Goal: Information Seeking & Learning: Stay updated

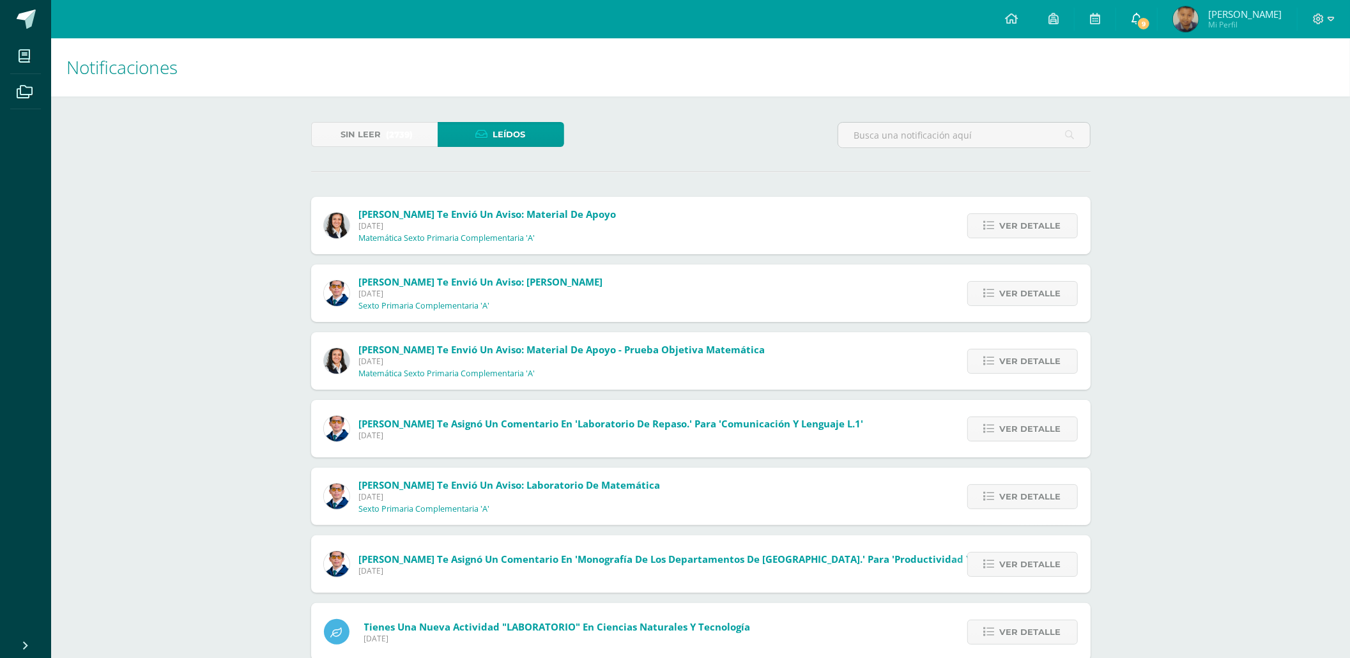
click at [1139, 19] on span "9" at bounding box center [1144, 24] width 14 height 14
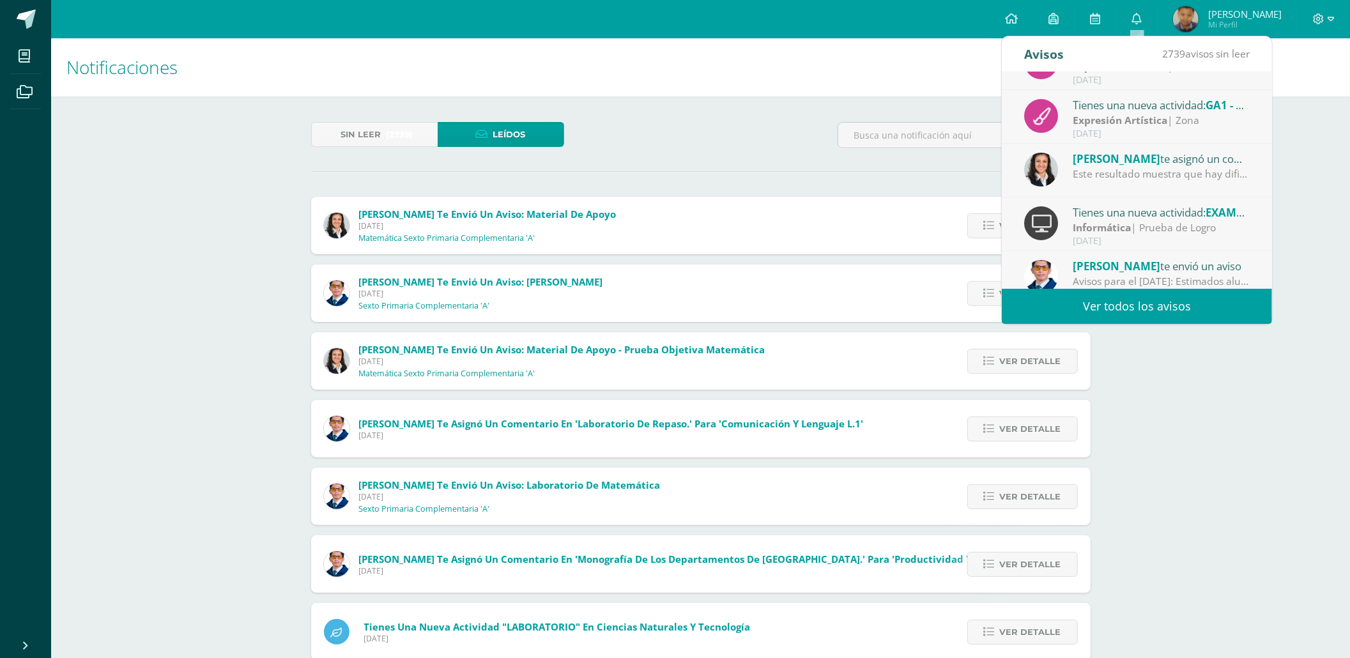
scroll to position [212, 0]
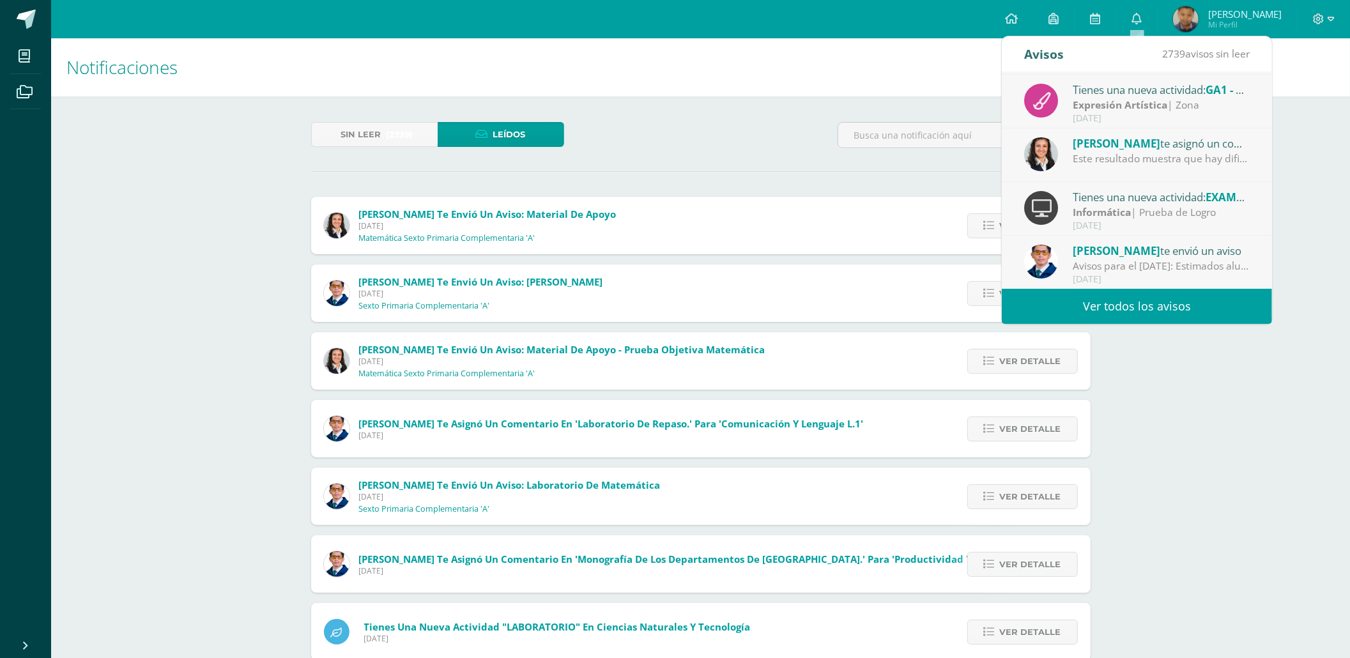
click at [1184, 150] on div "[PERSON_NAME] te asignó un comentario en 'Prueba objetiva - unidad 4' para 'Mat…" at bounding box center [1162, 143] width 178 height 17
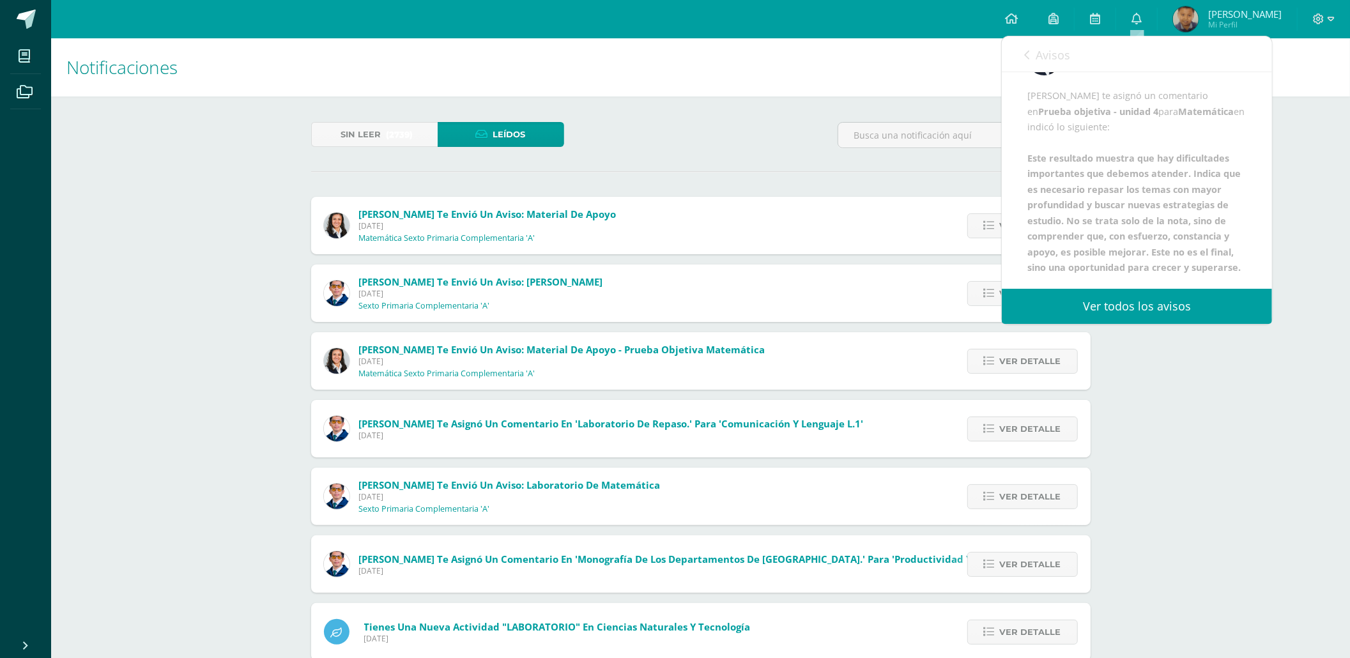
scroll to position [0, 0]
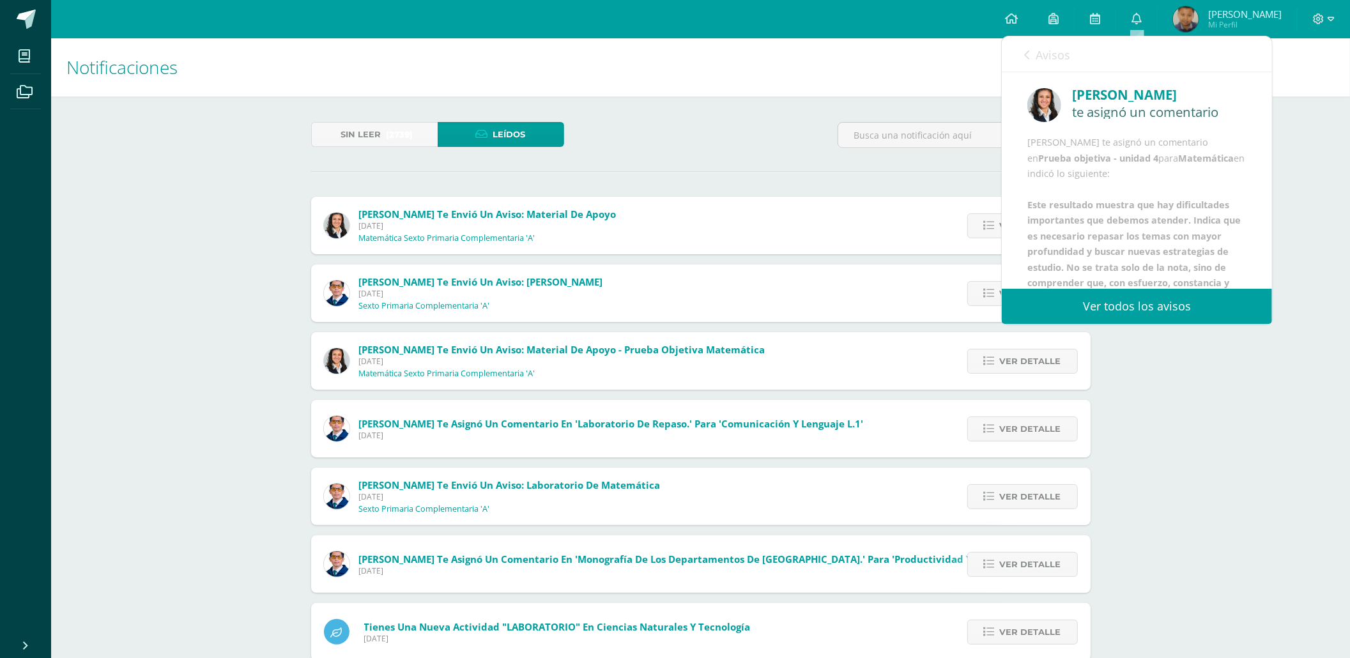
click at [1062, 52] on span "Avisos" at bounding box center [1053, 54] width 35 height 15
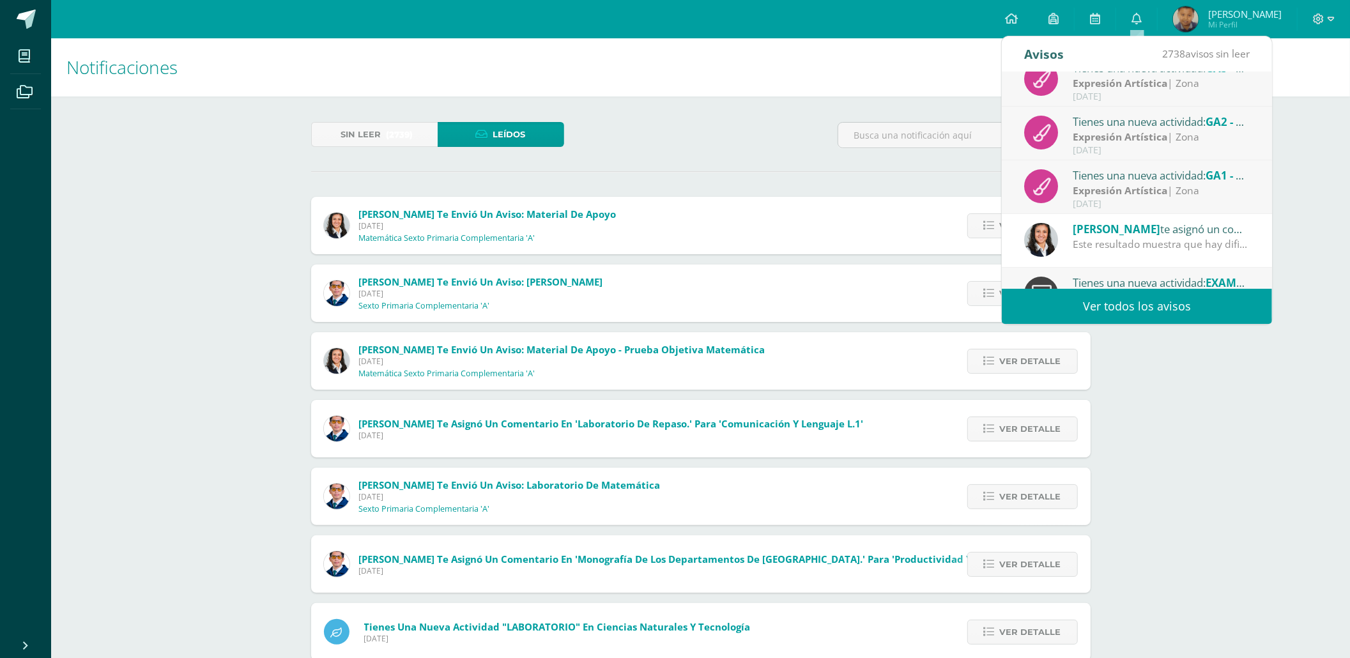
scroll to position [212, 0]
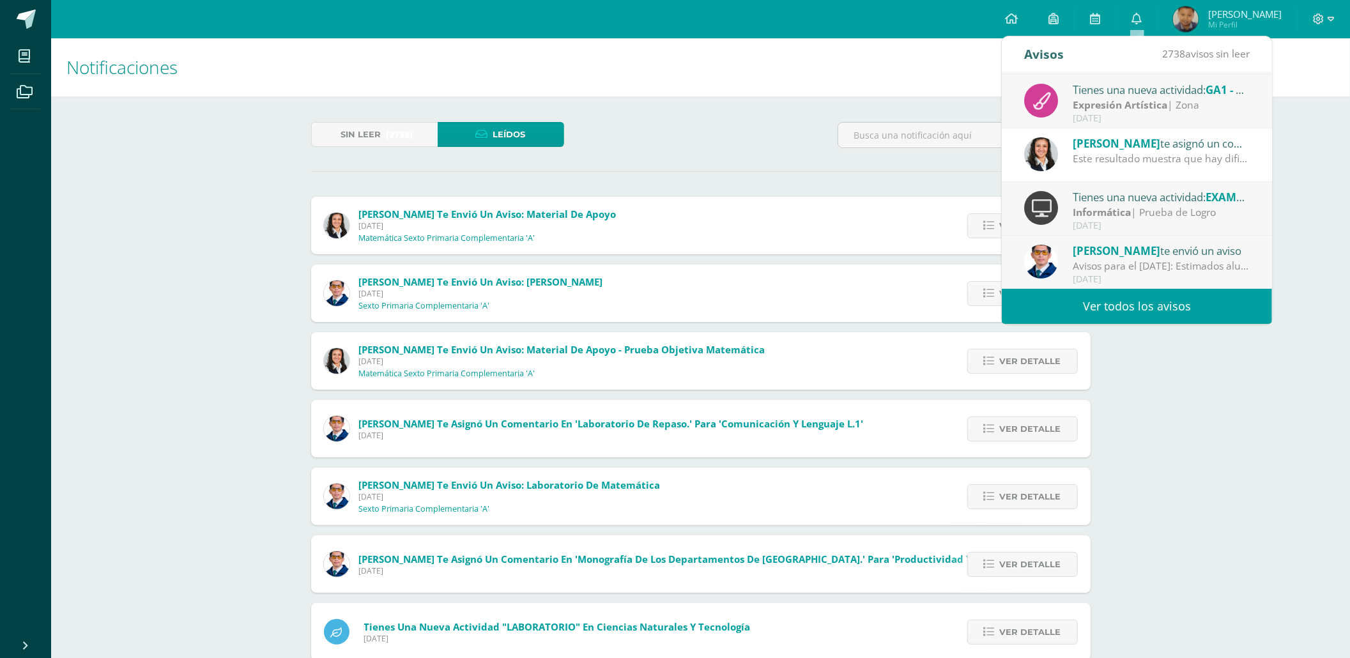
click at [1154, 143] on div "[PERSON_NAME] te asignó un comentario en 'Prueba objetiva - unidad 4' para 'Mat…" at bounding box center [1162, 143] width 178 height 17
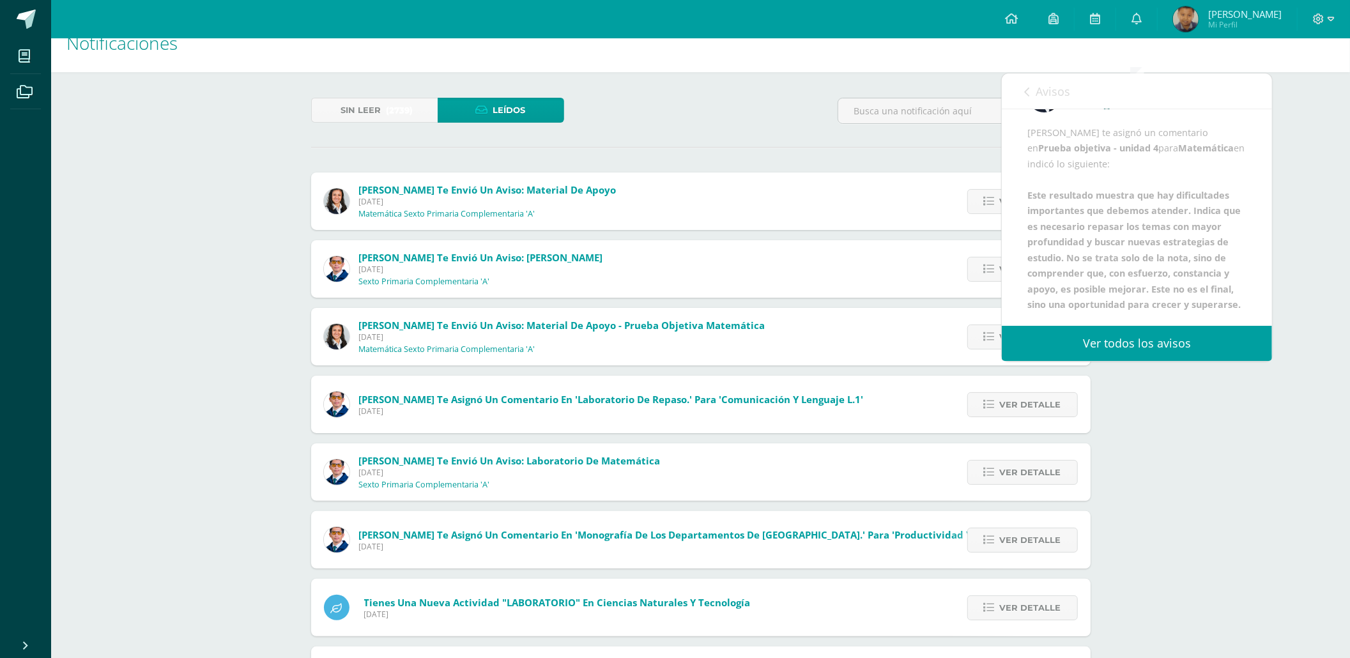
scroll to position [0, 0]
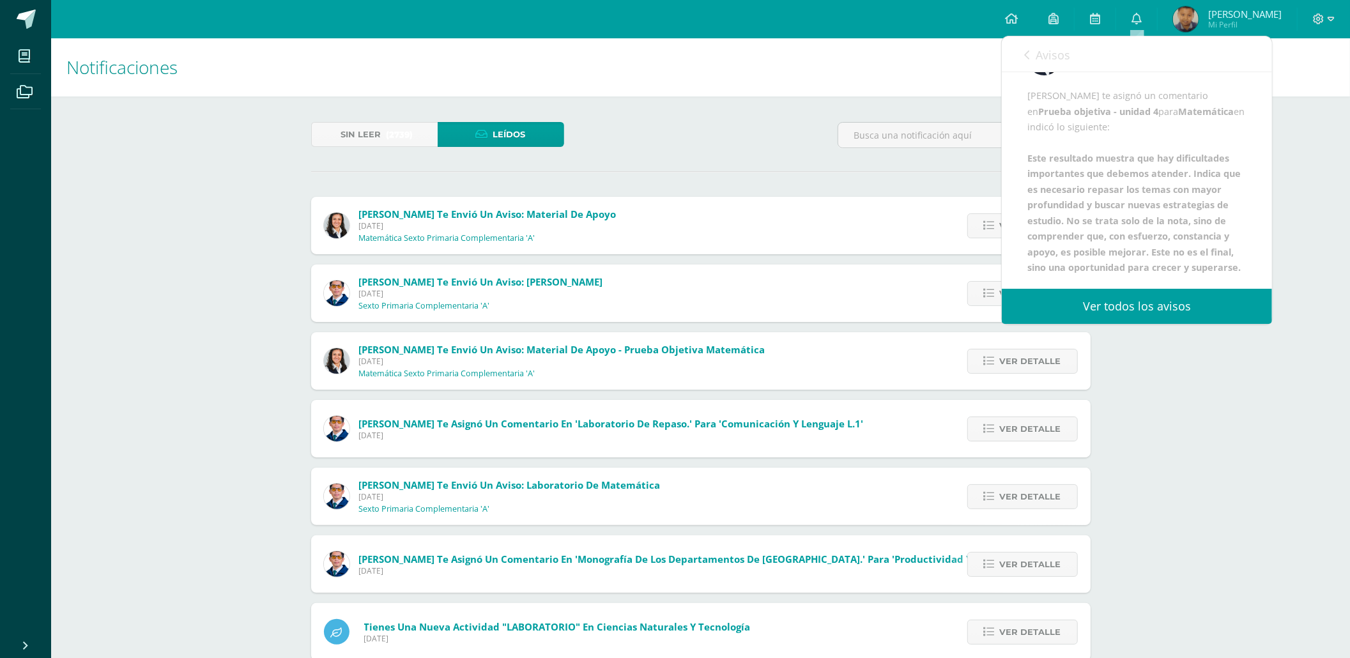
click at [1053, 59] on span "Avisos" at bounding box center [1053, 54] width 35 height 15
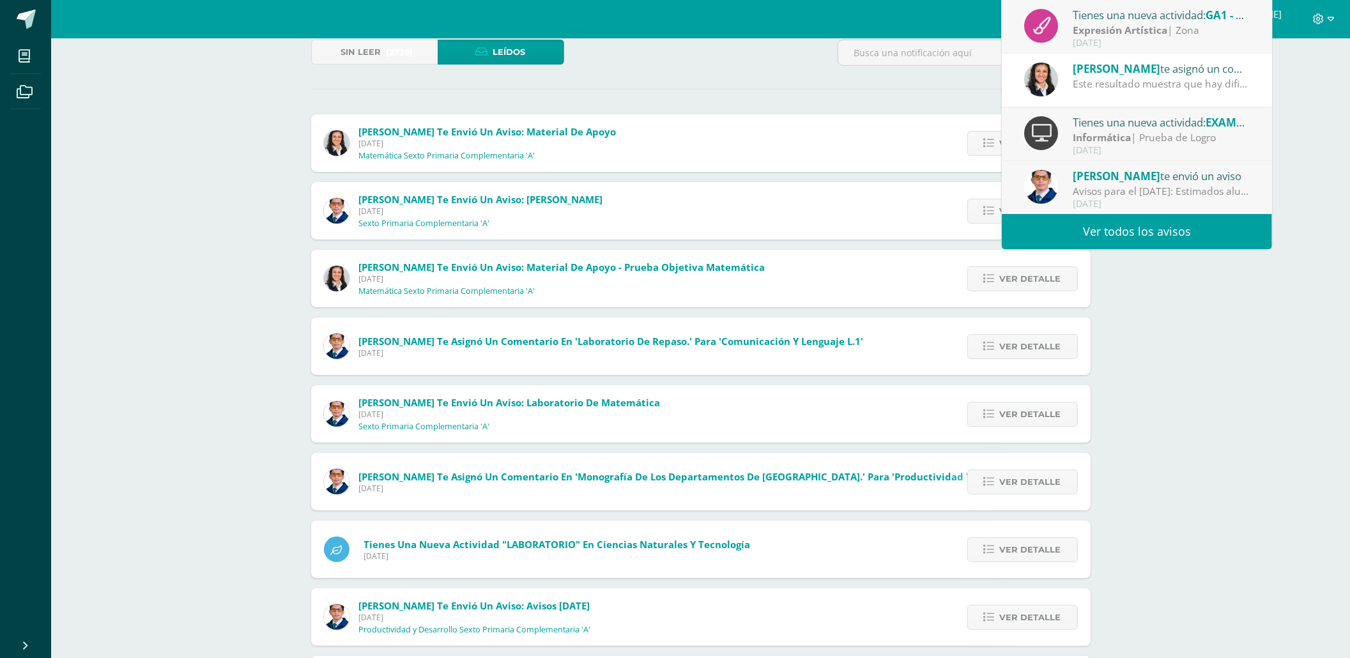
scroll to position [85, 0]
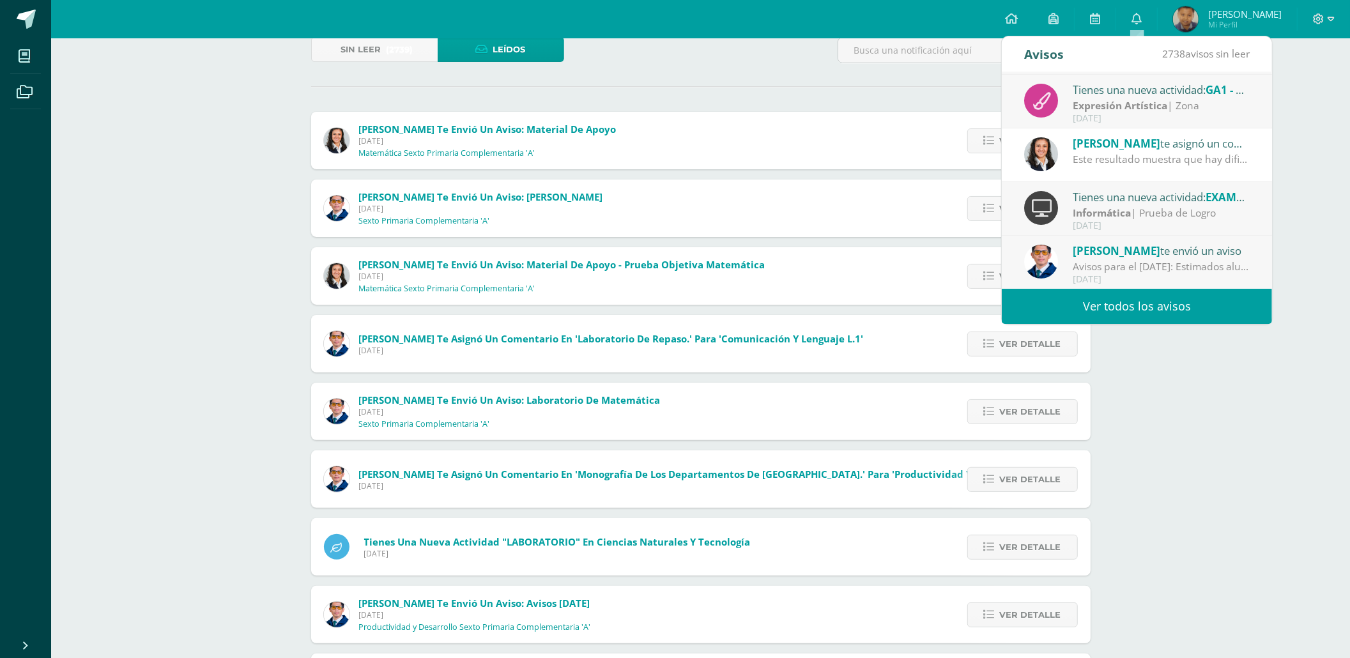
click at [1179, 206] on div "Informática | Prueba de Logro" at bounding box center [1162, 213] width 178 height 15
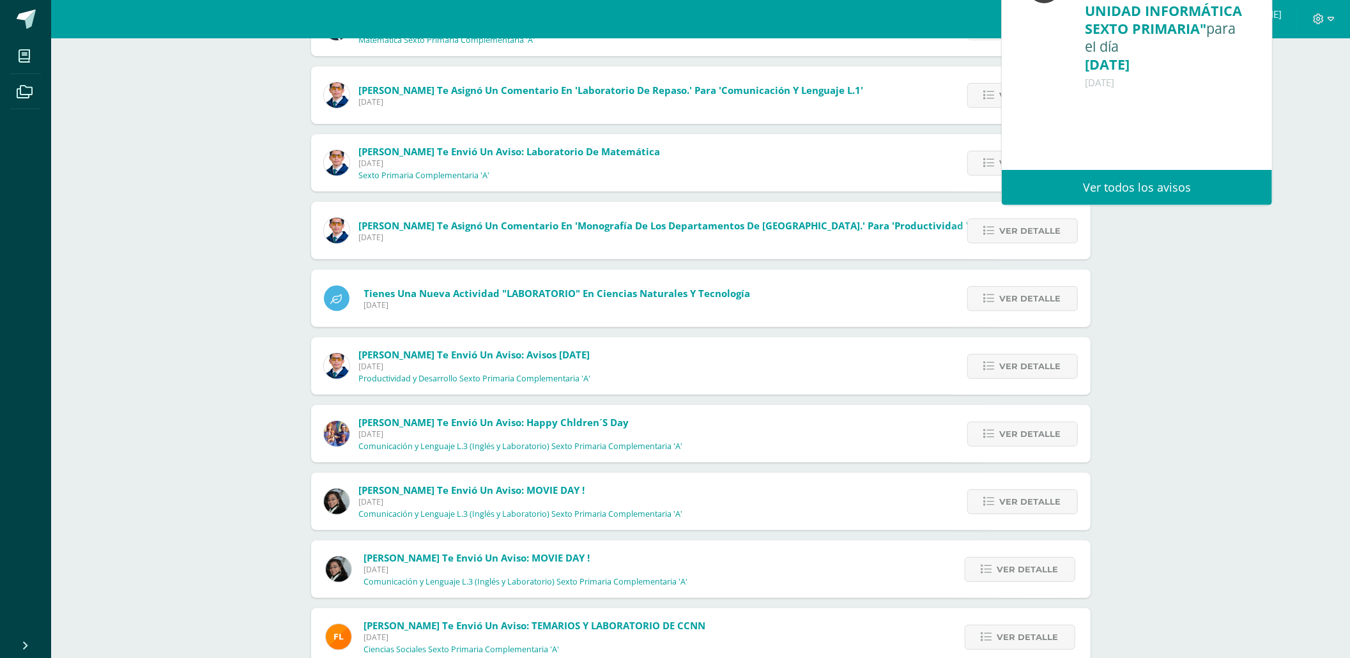
scroll to position [341, 0]
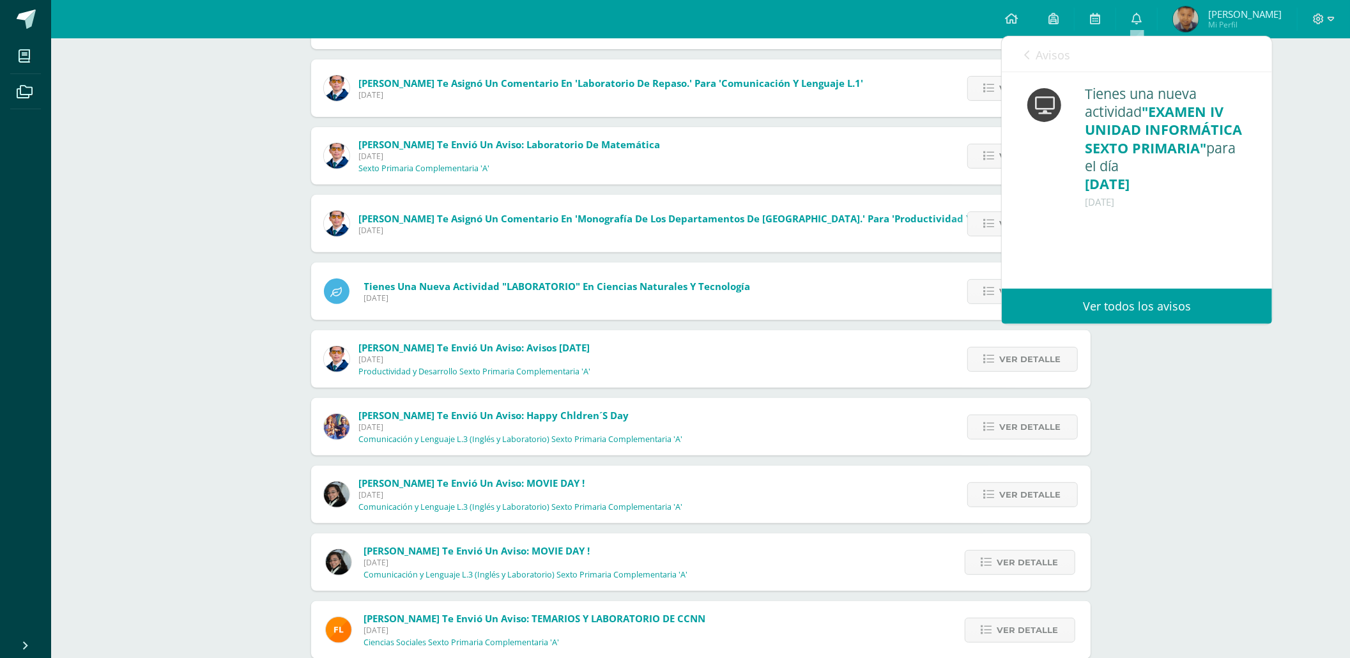
click at [1059, 56] on span "Avisos" at bounding box center [1053, 54] width 35 height 15
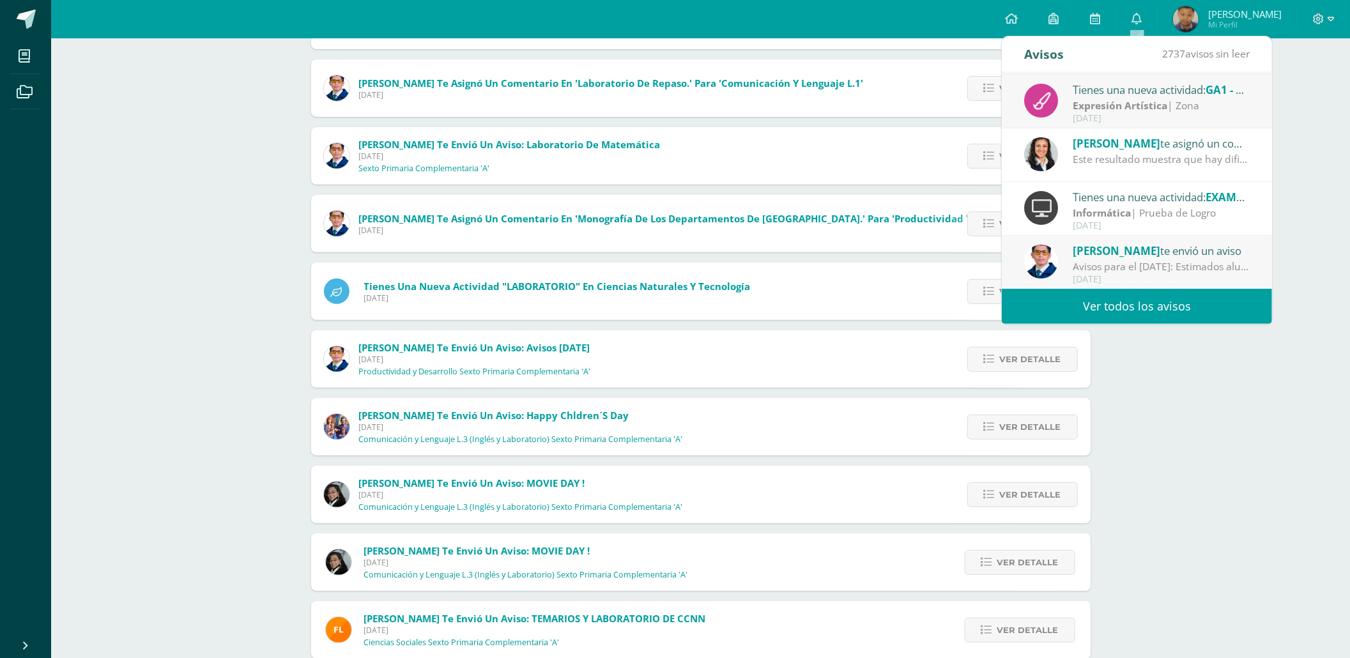
scroll to position [213, 0]
click at [1174, 261] on div "Avisos para el [DATE]: Estimados alumnos Sexto Primaria Reciban un cordial salu…" at bounding box center [1162, 266] width 178 height 15
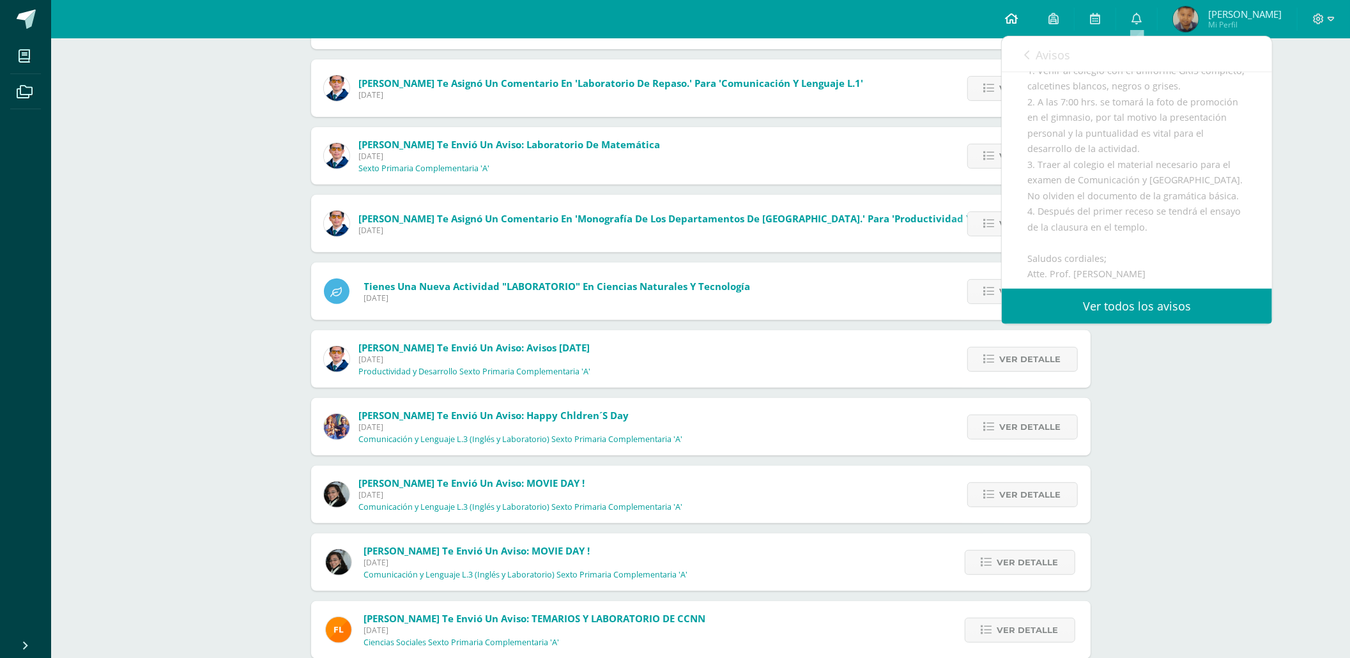
scroll to position [231, 0]
click at [1053, 52] on span "Avisos" at bounding box center [1053, 54] width 35 height 15
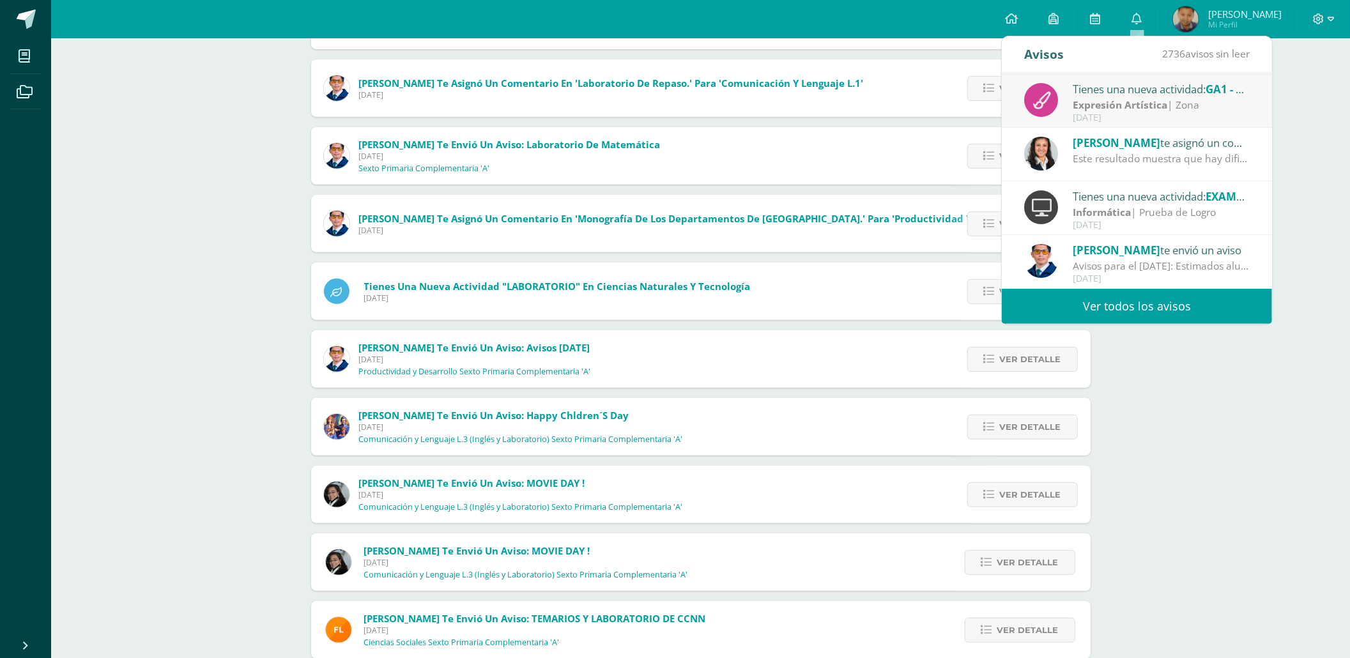
click at [1156, 152] on div "Este resultado muestra que hay dificultades importantes que debemos atender. In…" at bounding box center [1162, 158] width 178 height 15
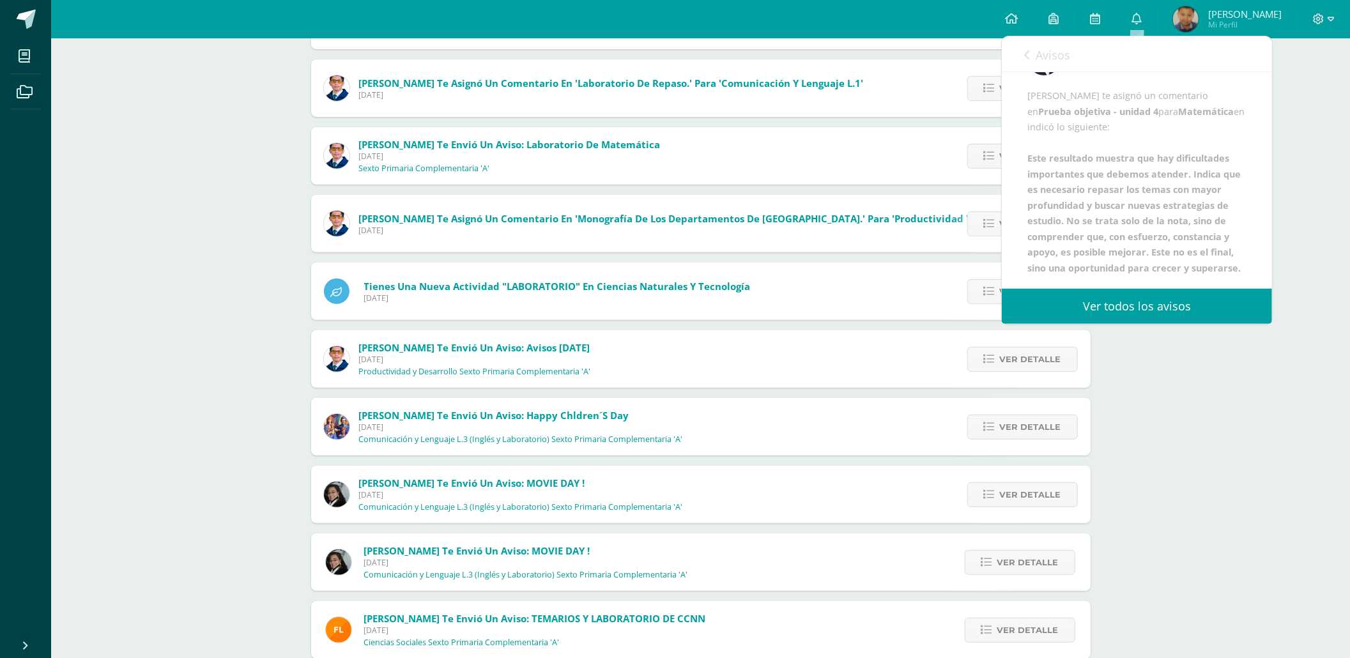
scroll to position [75, 0]
click at [1057, 51] on span "Avisos" at bounding box center [1053, 54] width 35 height 15
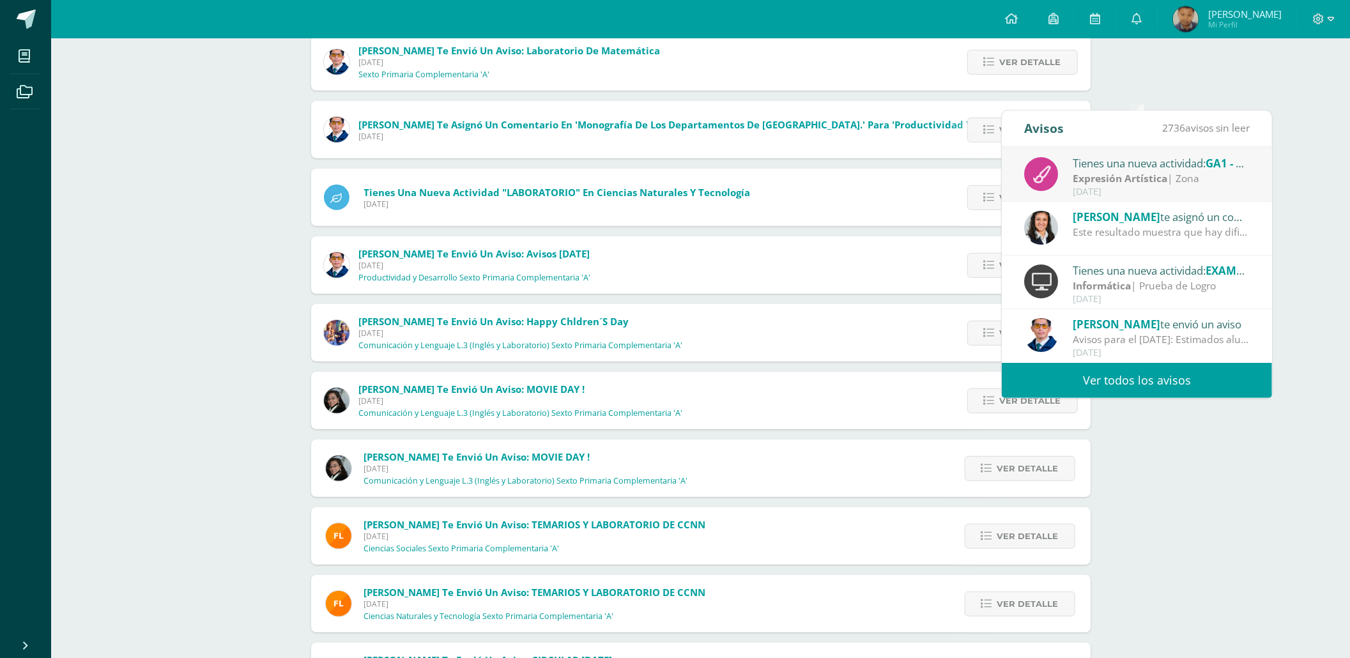
scroll to position [426, 0]
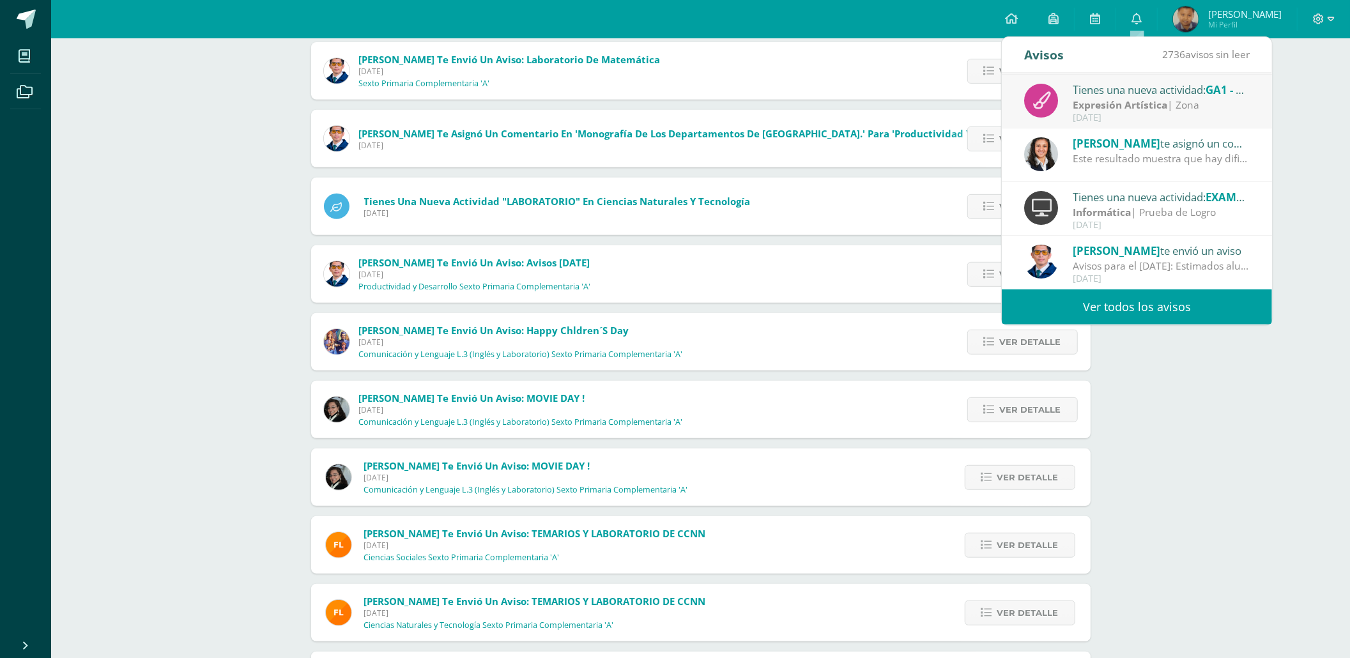
click at [1192, 105] on div "Expresión Artística | Zona" at bounding box center [1162, 105] width 178 height 15
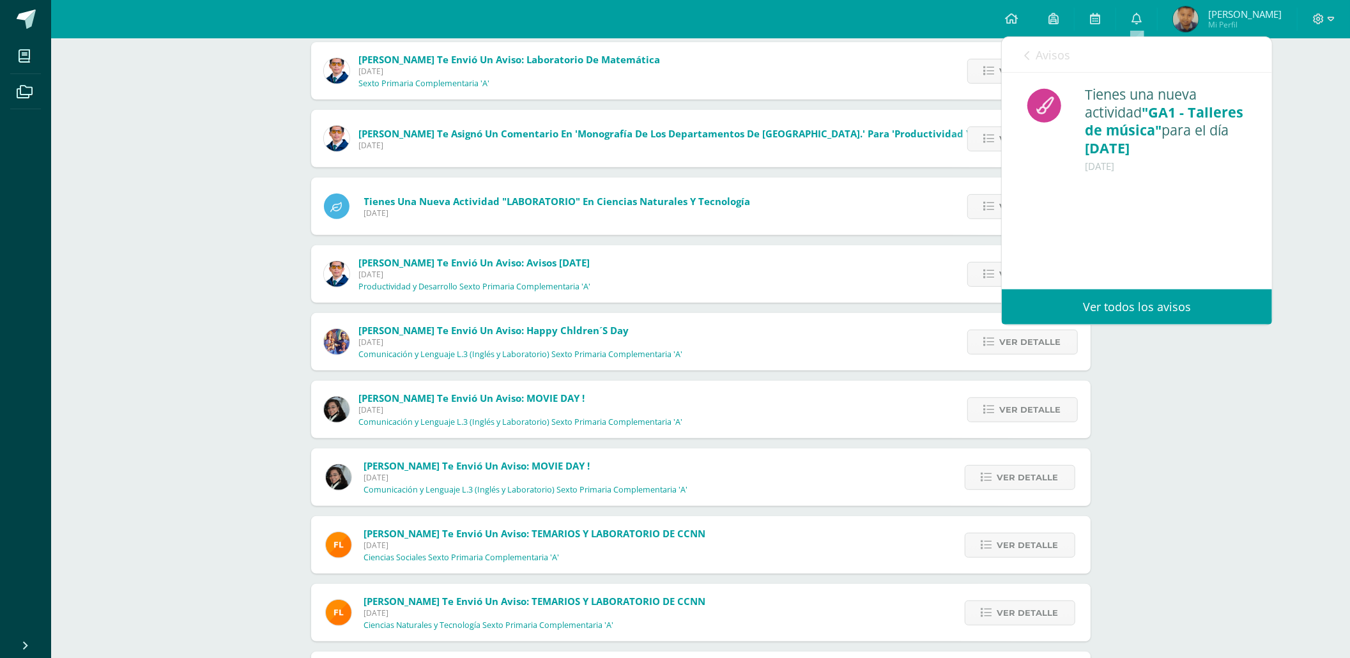
scroll to position [0, 0]
click at [1069, 52] on span "Avisos" at bounding box center [1053, 54] width 35 height 15
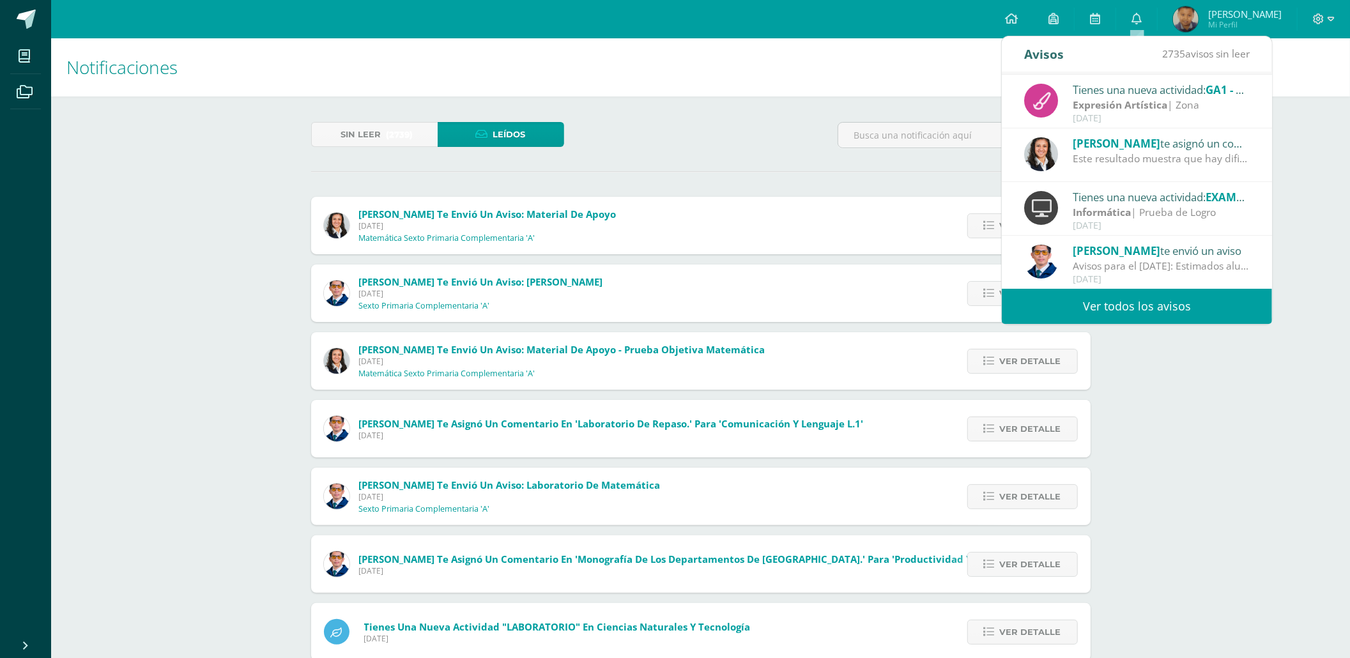
click at [1173, 149] on div "[PERSON_NAME] te asignó un comentario en 'Prueba objetiva - unidad 4' para 'Mat…" at bounding box center [1162, 143] width 178 height 17
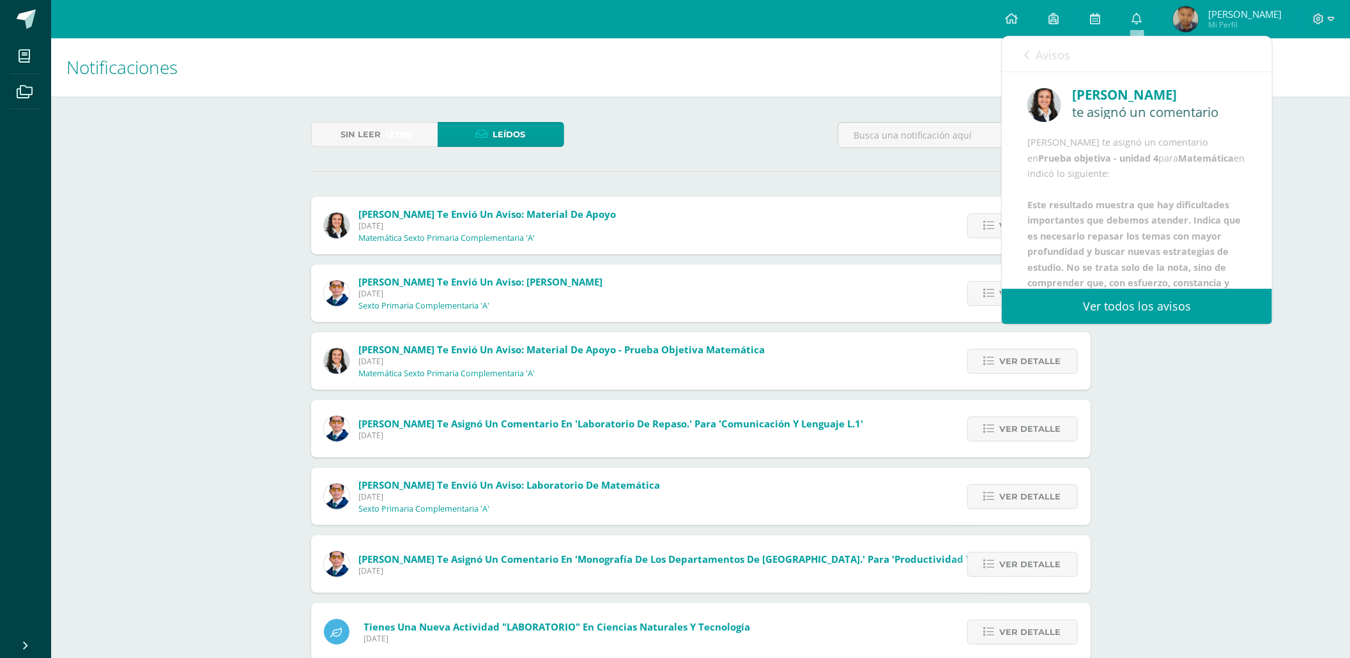
scroll to position [85, 0]
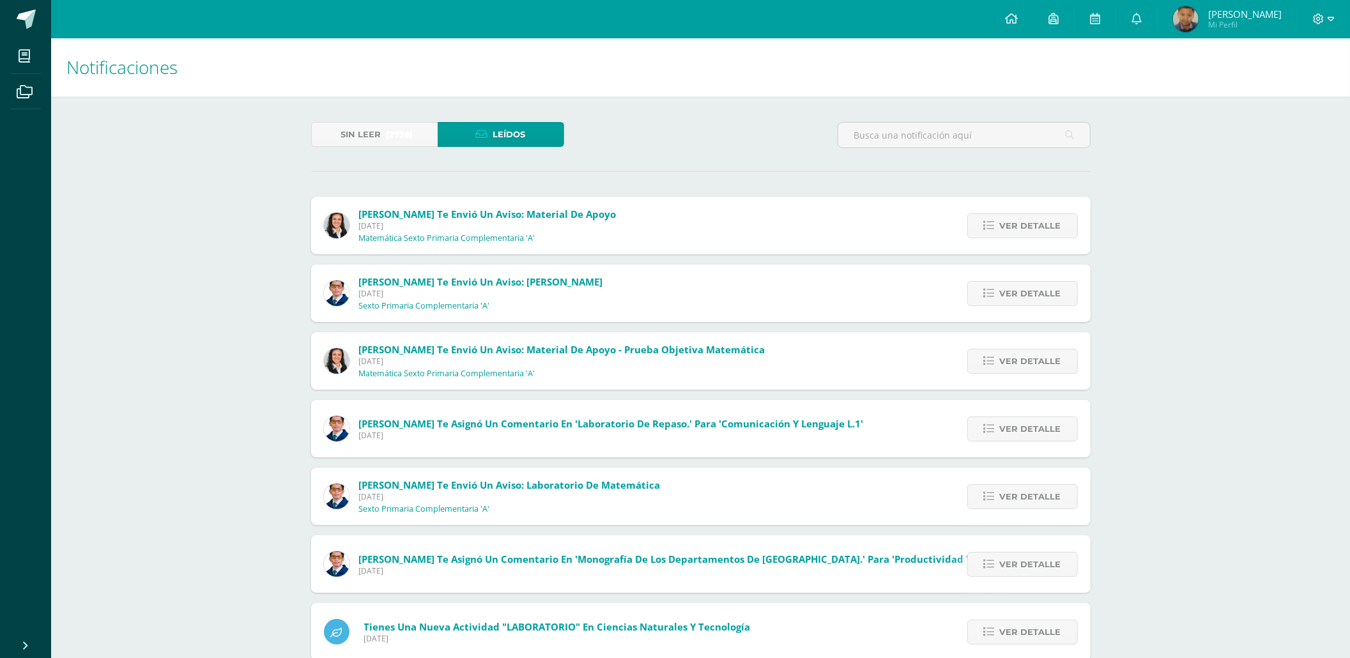
click at [511, 131] on span "Leídos" at bounding box center [509, 135] width 33 height 24
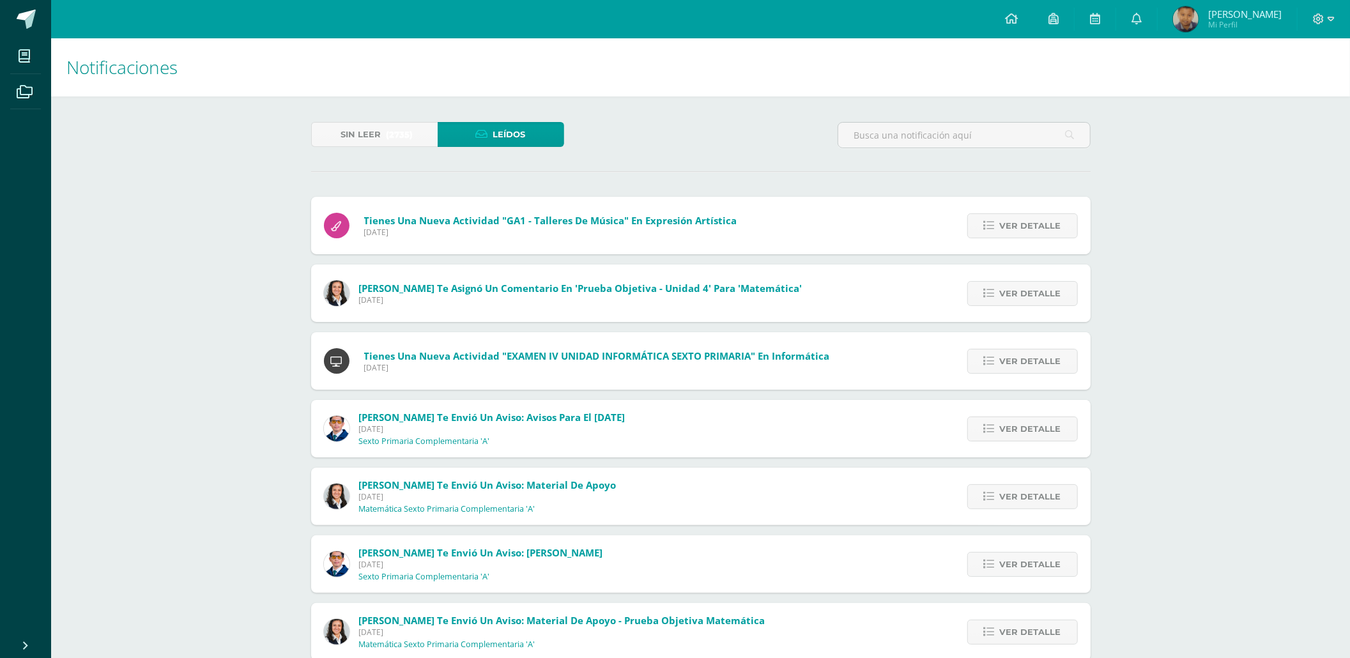
scroll to position [85, 0]
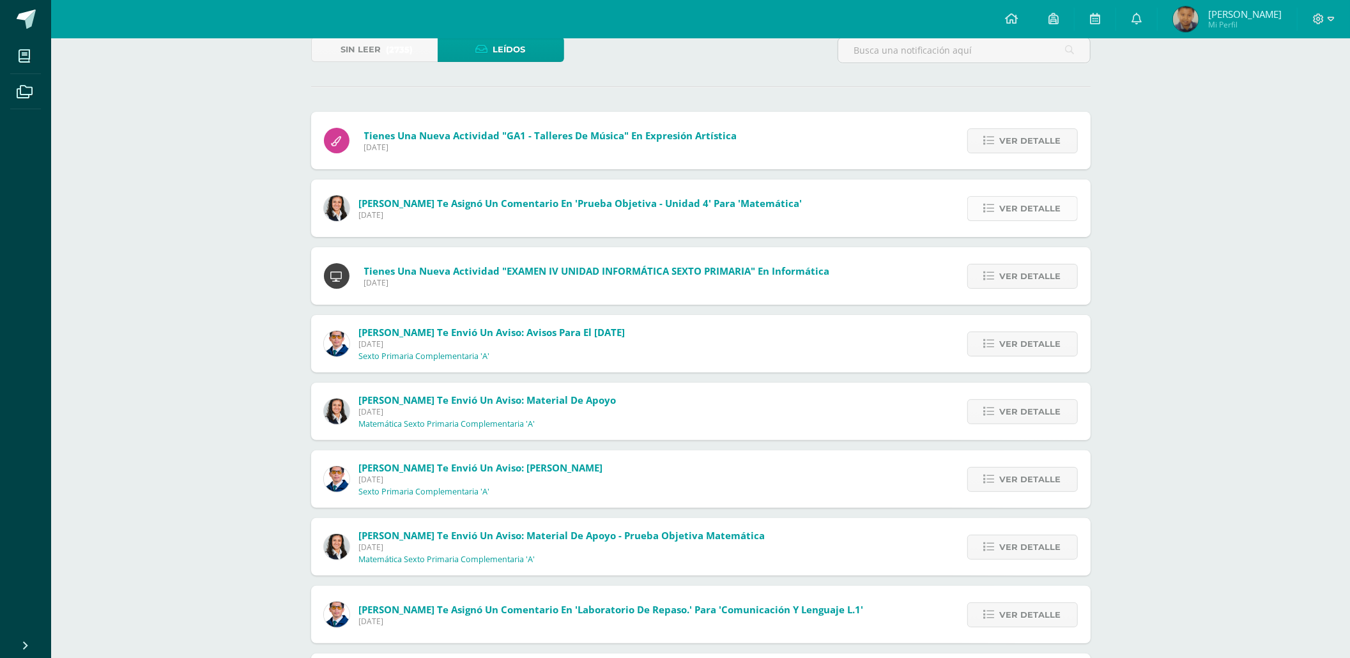
click at [1000, 207] on link "Ver detalle" at bounding box center [1023, 208] width 111 height 25
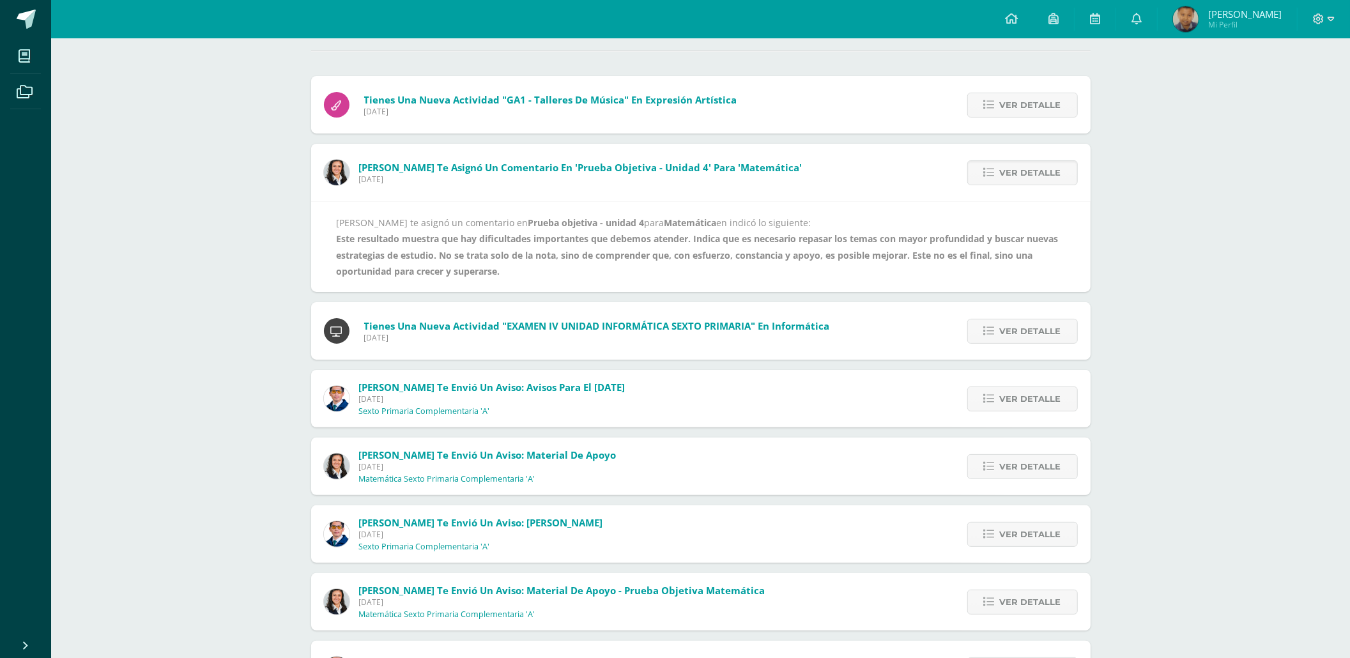
scroll to position [0, 0]
